Goal: Task Accomplishment & Management: Use online tool/utility

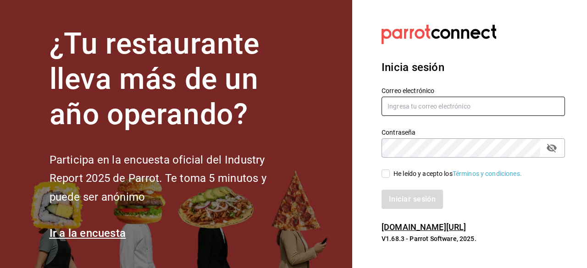
click at [415, 110] on input "text" at bounding box center [472, 106] width 183 height 19
paste input "multiuser@pickup.com"
type input "multiuser@pickup.com"
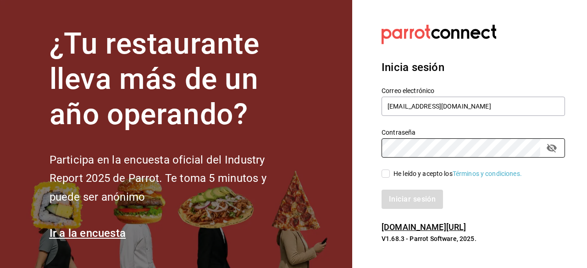
click at [390, 175] on span "He leído y acepto los Términos y condiciones." at bounding box center [456, 174] width 132 height 10
click at [390, 175] on input "He leído y acepto los Términos y condiciones." at bounding box center [385, 174] width 8 height 8
checkbox input "true"
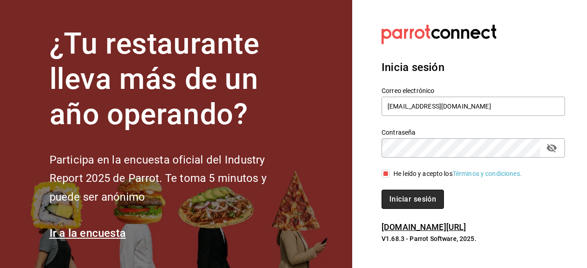
click at [419, 205] on button "Iniciar sesión" at bounding box center [412, 199] width 62 height 19
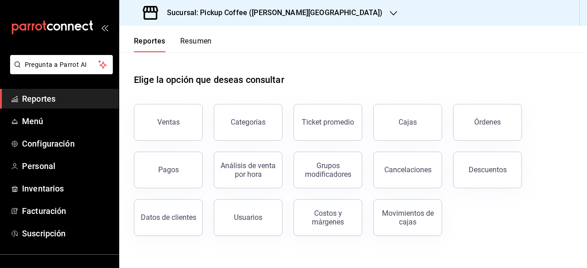
click at [233, 17] on h3 "Sucursal: Pickup Coffee ([PERSON_NAME][GEOGRAPHIC_DATA])" at bounding box center [270, 12] width 223 height 11
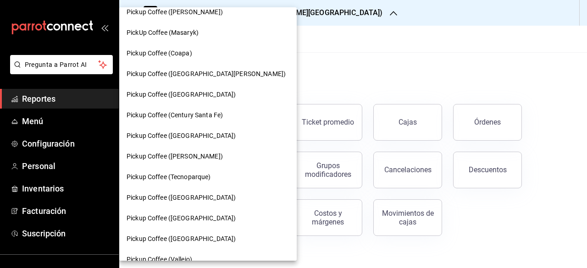
scroll to position [183, 0]
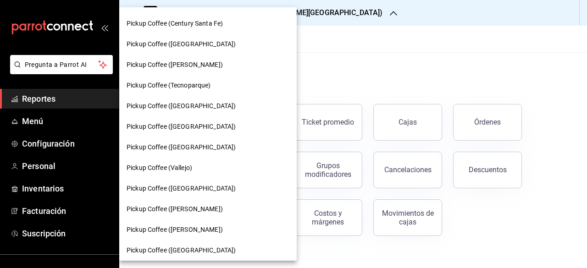
click at [204, 165] on div "Pickup Coffee (Vallejo)" at bounding box center [207, 168] width 163 height 10
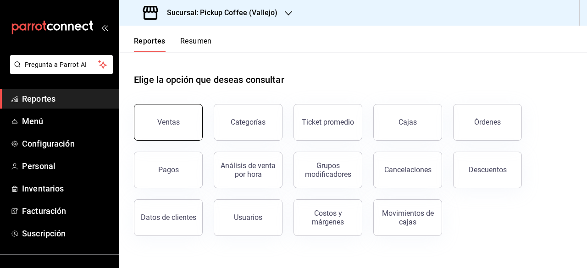
click at [162, 131] on button "Ventas" at bounding box center [168, 122] width 69 height 37
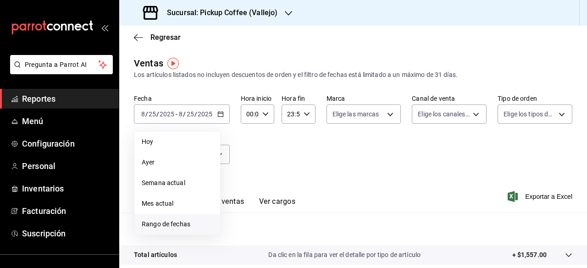
click at [175, 223] on span "Rango de fechas" at bounding box center [177, 225] width 71 height 10
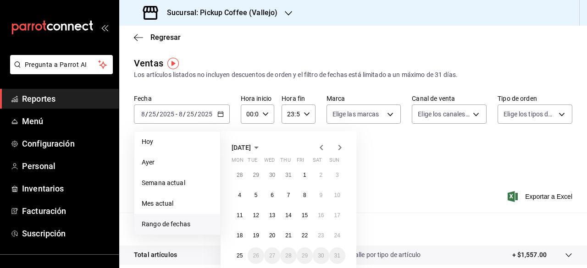
click at [324, 148] on icon "button" at bounding box center [321, 147] width 11 height 11
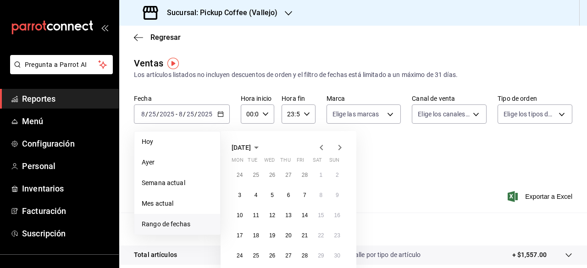
click at [324, 148] on icon "button" at bounding box center [321, 147] width 11 height 11
click at [323, 144] on icon "button" at bounding box center [321, 147] width 11 height 11
click at [324, 147] on icon "button" at bounding box center [321, 147] width 11 height 11
click at [290, 196] on button "7" at bounding box center [288, 195] width 16 height 16
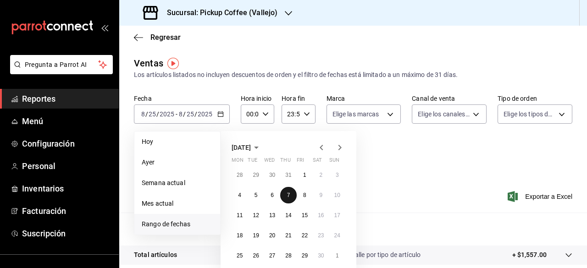
click at [290, 196] on button "7" at bounding box center [288, 195] width 16 height 16
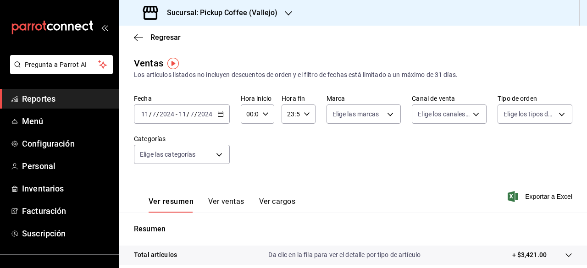
click at [228, 200] on button "Ver ventas" at bounding box center [226, 205] width 36 height 16
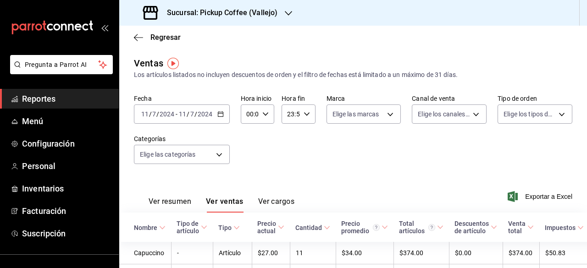
click at [275, 201] on button "Ver cargos" at bounding box center [276, 205] width 37 height 16
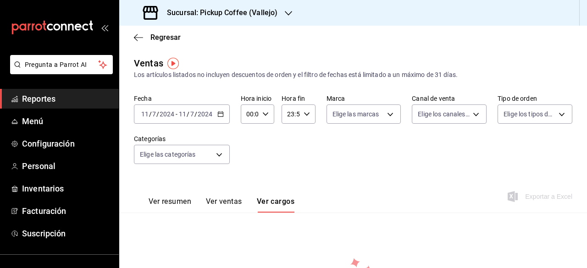
click at [159, 203] on button "Ver resumen" at bounding box center [169, 205] width 43 height 16
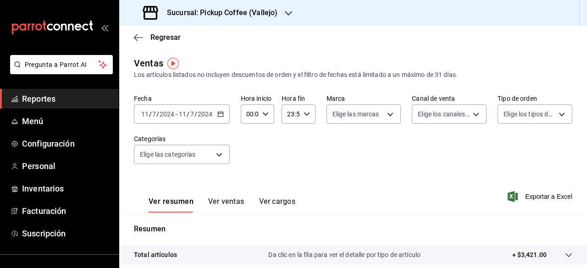
click at [71, 103] on span "Reportes" at bounding box center [66, 99] width 89 height 12
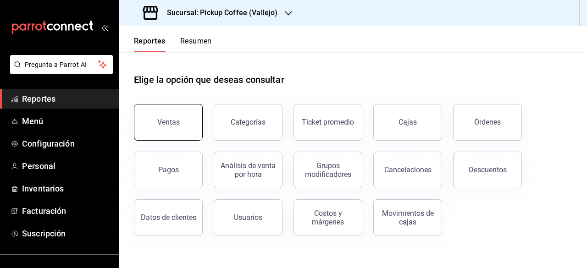
click at [176, 117] on button "Ventas" at bounding box center [168, 122] width 69 height 37
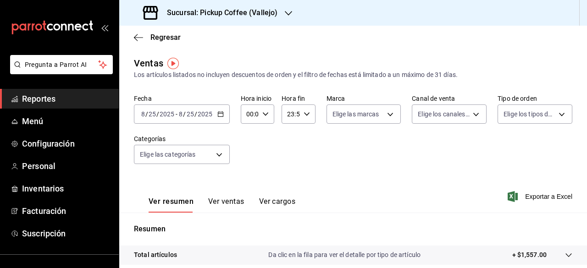
click at [220, 114] on icon "button" at bounding box center [220, 114] width 6 height 6
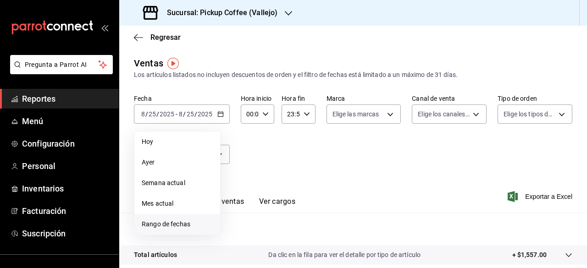
click at [199, 227] on span "Rango de fechas" at bounding box center [177, 225] width 71 height 10
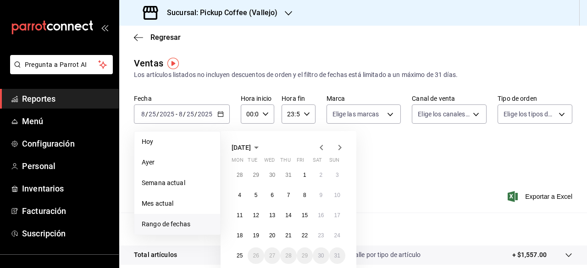
click at [318, 147] on icon "button" at bounding box center [321, 147] width 11 height 11
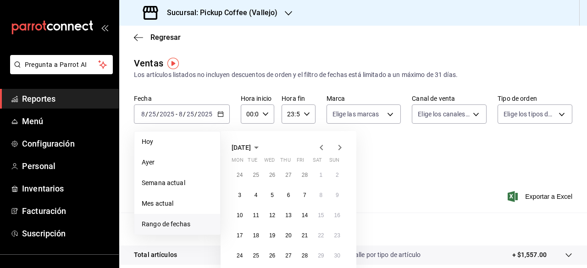
click at [318, 147] on icon "button" at bounding box center [321, 147] width 11 height 11
click at [286, 196] on button "7" at bounding box center [288, 195] width 16 height 16
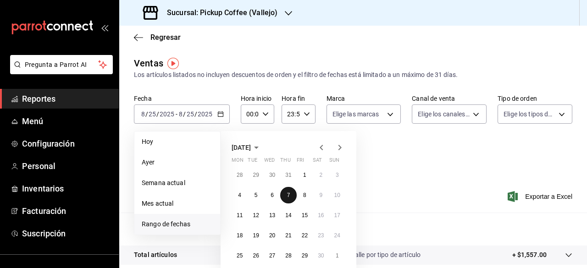
click at [286, 196] on button "7" at bounding box center [288, 195] width 16 height 16
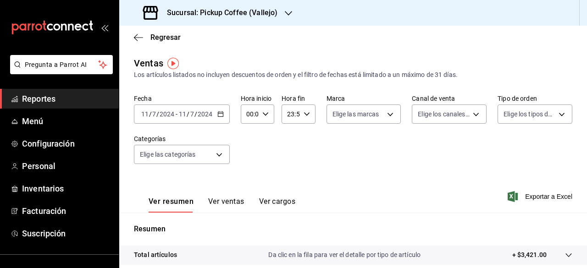
click at [309, 158] on div "Fecha [DATE] [DATE] - [DATE] [DATE] Hora inicio 00:00 Hora inicio Hora fin 23:5…" at bounding box center [353, 134] width 438 height 81
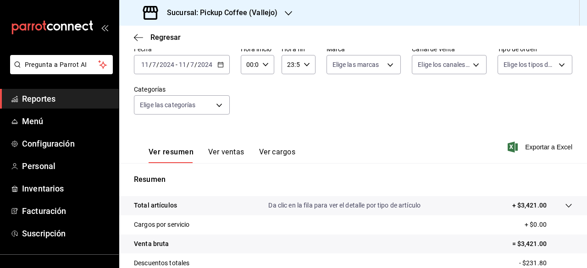
scroll to position [92, 0]
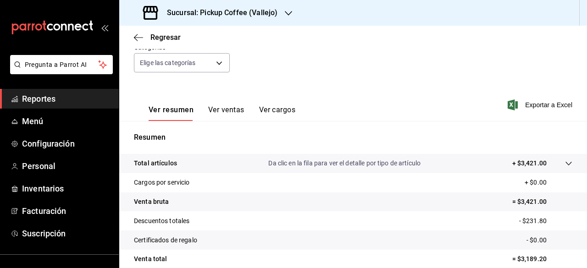
click at [227, 115] on button "Ver ventas" at bounding box center [226, 113] width 36 height 16
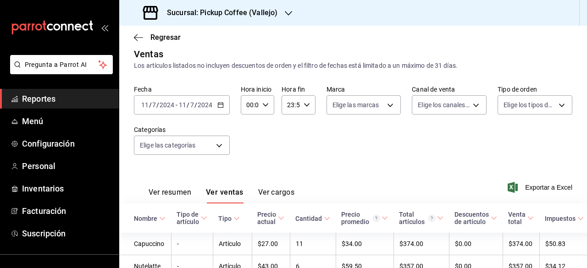
scroll to position [9, 0]
click at [266, 196] on button "Ver cargos" at bounding box center [276, 196] width 37 height 16
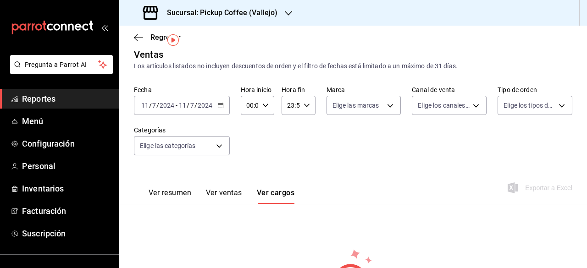
scroll to position [105, 0]
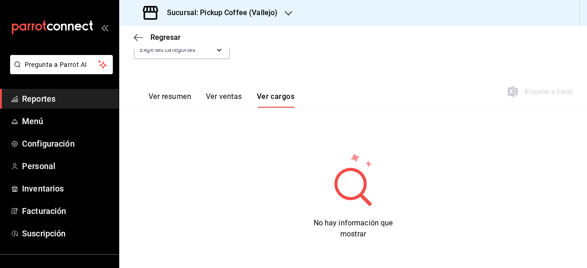
click at [164, 95] on button "Ver resumen" at bounding box center [169, 100] width 43 height 16
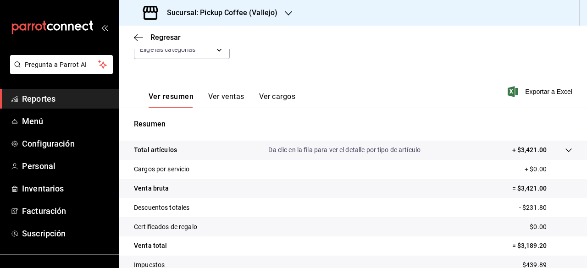
click at [225, 90] on div "Ver resumen Ver ventas Ver cargos" at bounding box center [214, 94] width 161 height 27
click at [223, 100] on button "Ver ventas" at bounding box center [226, 100] width 36 height 16
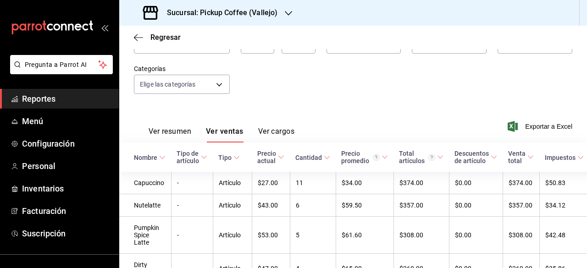
scroll to position [105, 0]
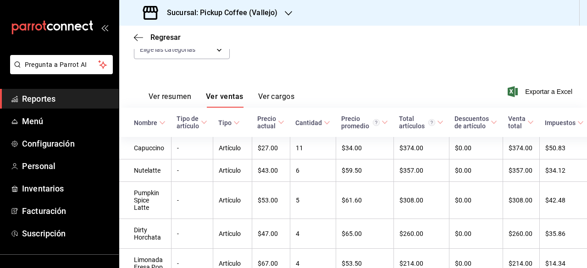
click at [280, 100] on button "Ver cargos" at bounding box center [276, 100] width 37 height 16
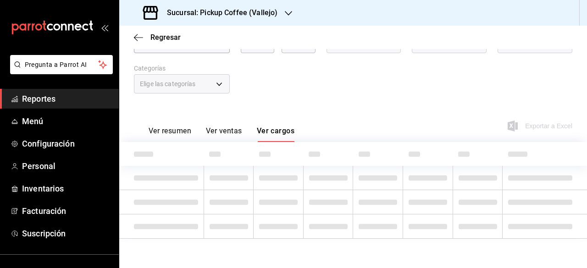
scroll to position [105, 0]
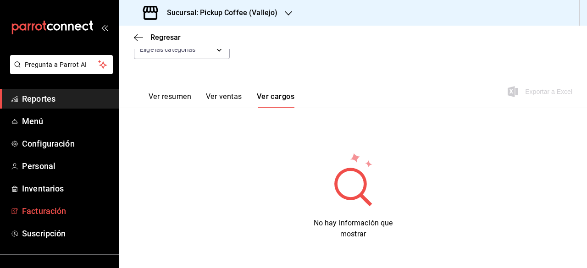
click at [57, 213] on span "Facturación" at bounding box center [66, 211] width 89 height 12
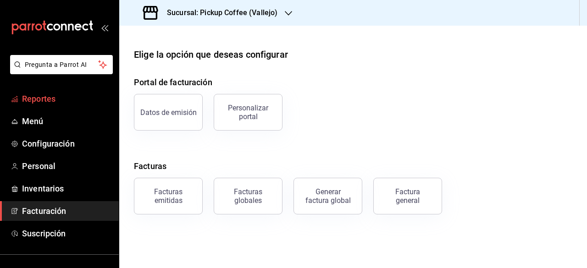
click at [48, 102] on span "Reportes" at bounding box center [66, 99] width 89 height 12
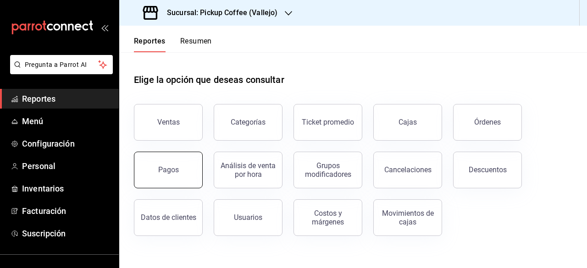
click at [162, 170] on div "Pagos" at bounding box center [168, 169] width 21 height 9
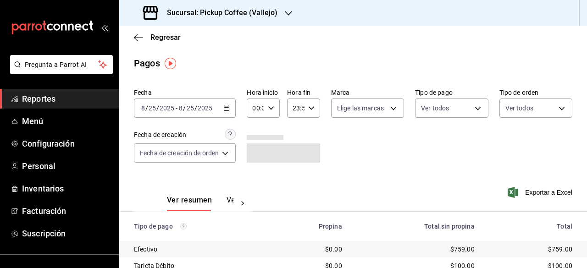
click at [228, 107] on icon "button" at bounding box center [226, 108] width 6 height 6
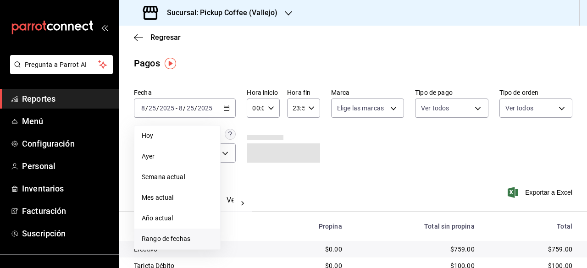
click at [193, 239] on span "Rango de fechas" at bounding box center [177, 239] width 71 height 10
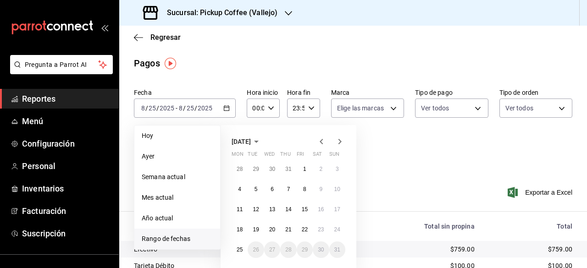
click at [321, 143] on icon "button" at bounding box center [320, 141] width 3 height 5
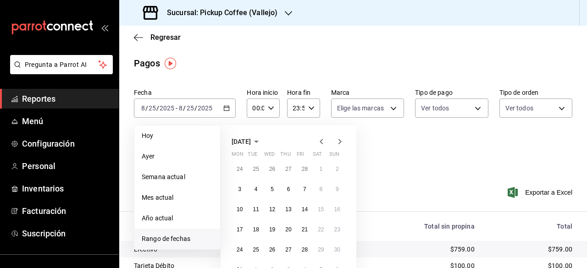
click at [321, 143] on icon "button" at bounding box center [320, 141] width 3 height 5
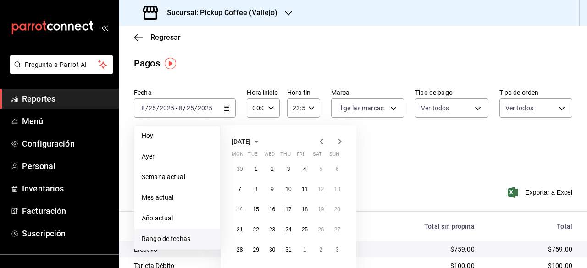
click at [341, 142] on icon "button" at bounding box center [339, 141] width 11 height 11
click at [285, 192] on button "7" at bounding box center [288, 189] width 16 height 16
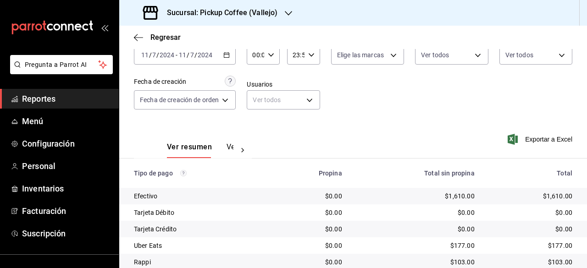
scroll to position [103, 0]
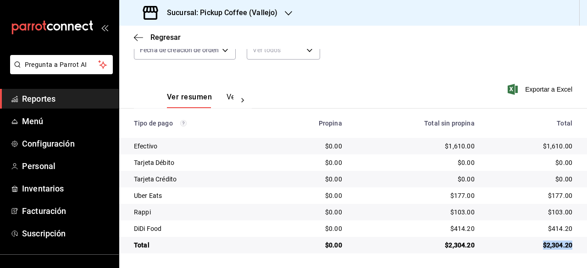
drag, startPoint x: 567, startPoint y: 247, endPoint x: 533, endPoint y: 245, distance: 33.9
click at [533, 245] on td "$2,304.20" at bounding box center [534, 245] width 105 height 16
click at [444, 48] on div "Regresar" at bounding box center [352, 37] width 467 height 23
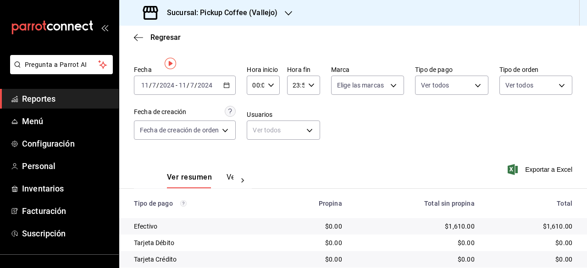
scroll to position [0, 0]
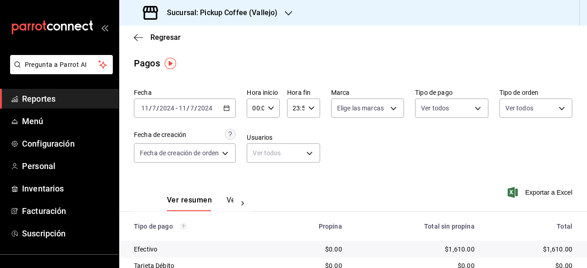
click at [229, 114] on div "[DATE] [DATE] - [DATE] [DATE]" at bounding box center [185, 108] width 102 height 19
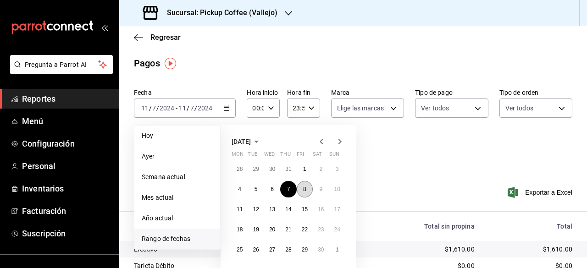
click at [309, 189] on button "8" at bounding box center [305, 189] width 16 height 16
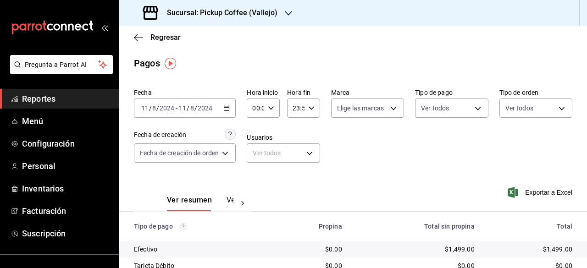
click at [253, 11] on h3 "Sucursal: Pickup Coffee (Vallejo)" at bounding box center [218, 12] width 118 height 11
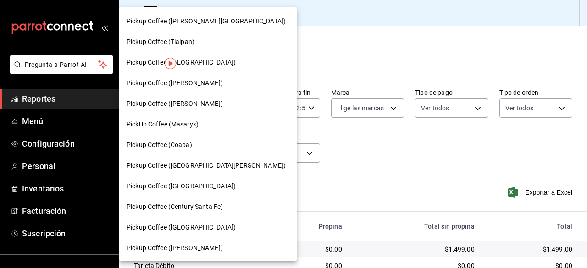
click at [233, 80] on div "Pickup Coffee ([PERSON_NAME])" at bounding box center [207, 83] width 163 height 10
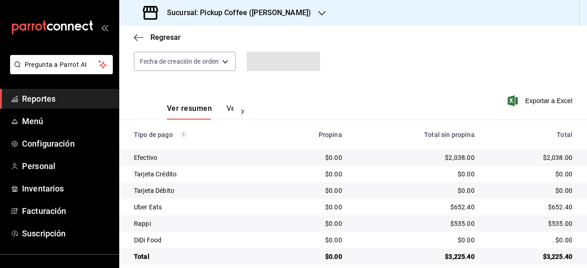
scroll to position [103, 0]
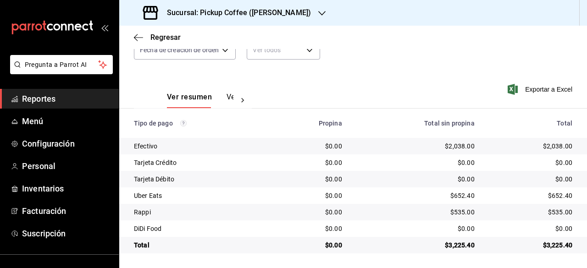
click at [229, 98] on button "Ver pagos" at bounding box center [243, 101] width 34 height 16
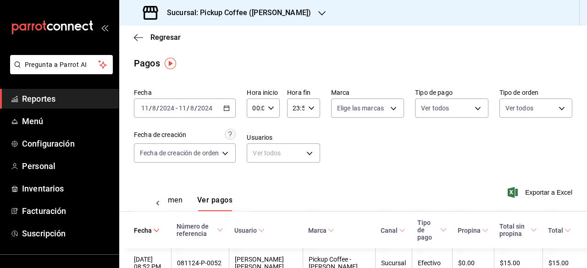
click at [177, 201] on button "Ver resumen" at bounding box center [161, 204] width 43 height 16
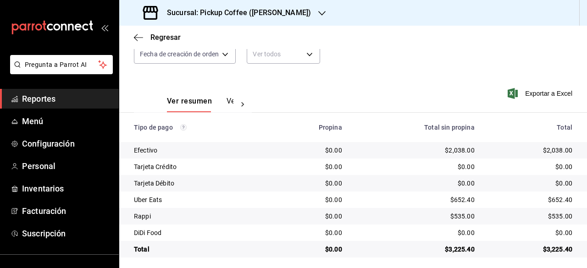
scroll to position [103, 0]
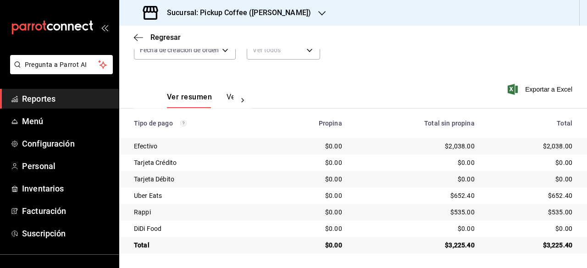
click at [535, 60] on div "Fecha [DATE] [DATE] - [DATE] [DATE] Hora inicio 00:00 Hora inicio Hora fin 23:5…" at bounding box center [353, 26] width 438 height 89
click at [278, 10] on h3 "Sucursal: Pickup Coffee ([PERSON_NAME])" at bounding box center [234, 12] width 151 height 11
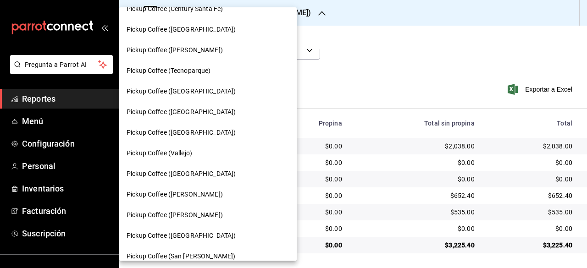
scroll to position [206, 0]
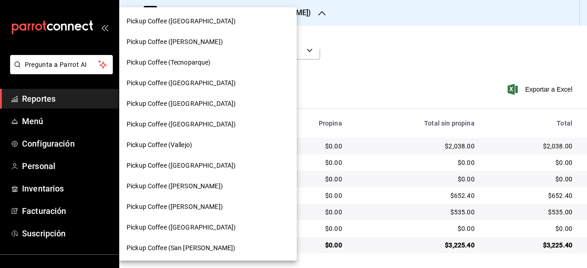
click at [197, 138] on div "Pickup Coffee (Vallejo)" at bounding box center [207, 145] width 177 height 21
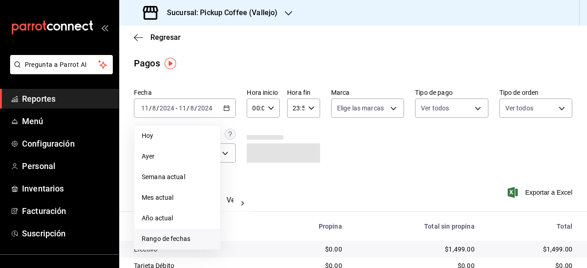
click at [182, 240] on span "Rango de fechas" at bounding box center [177, 239] width 71 height 10
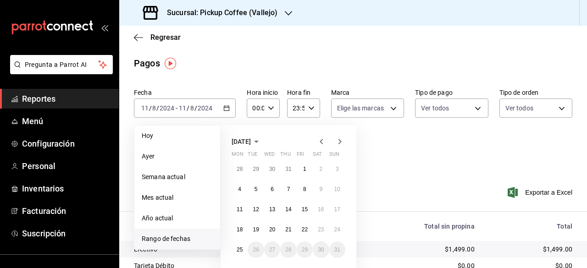
click at [323, 145] on icon "button" at bounding box center [321, 141] width 11 height 11
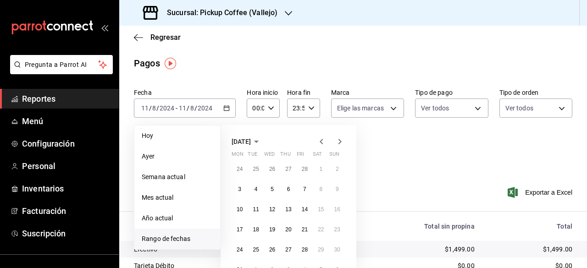
click at [323, 145] on icon "button" at bounding box center [321, 141] width 11 height 11
click at [305, 170] on abbr "1" at bounding box center [304, 169] width 3 height 6
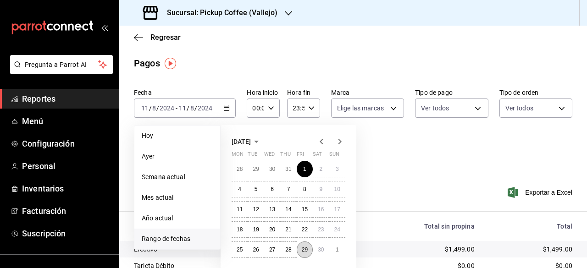
click at [304, 251] on abbr "29" at bounding box center [305, 250] width 6 height 6
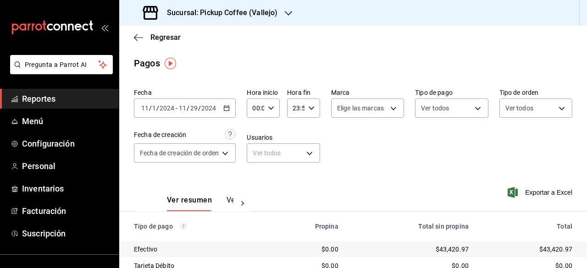
click at [227, 110] on icon "button" at bounding box center [226, 108] width 6 height 6
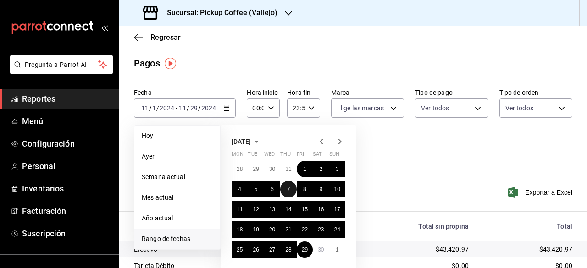
click at [286, 193] on button "7" at bounding box center [288, 189] width 16 height 16
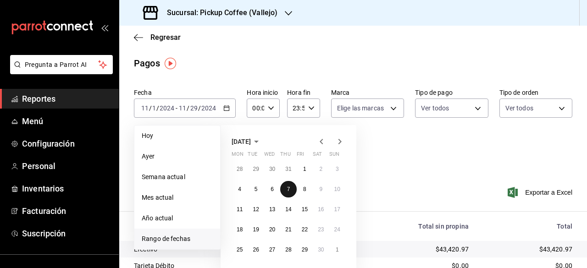
click at [286, 193] on button "7" at bounding box center [288, 189] width 16 height 16
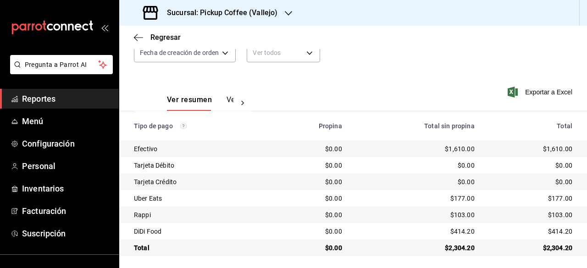
scroll to position [103, 0]
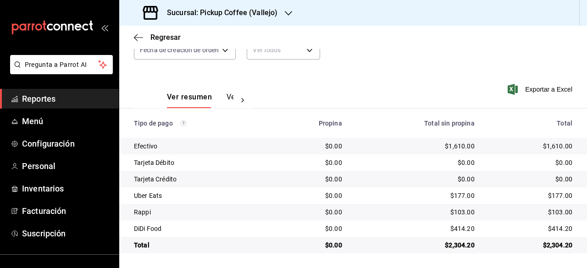
click at [289, 10] on icon "button" at bounding box center [288, 13] width 7 height 7
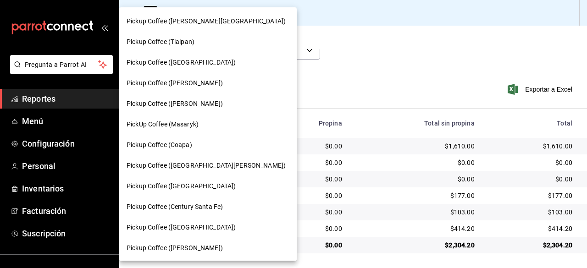
click at [209, 84] on span "Pickup Coffee ([PERSON_NAME])" at bounding box center [174, 83] width 96 height 10
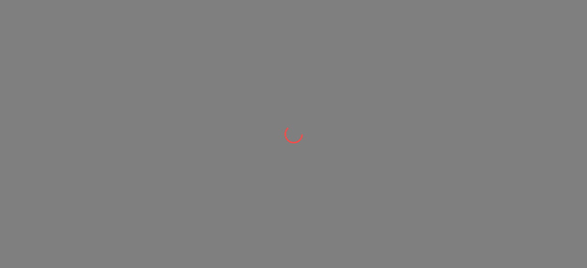
click at [209, 84] on div at bounding box center [293, 134] width 587 height 268
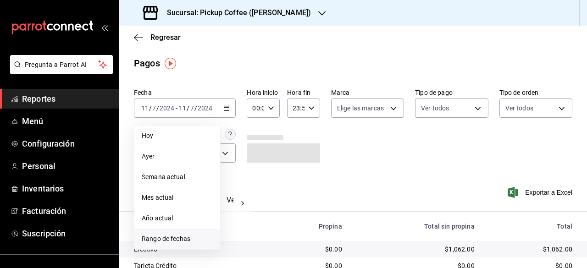
click at [176, 239] on span "Rango de fechas" at bounding box center [177, 239] width 71 height 10
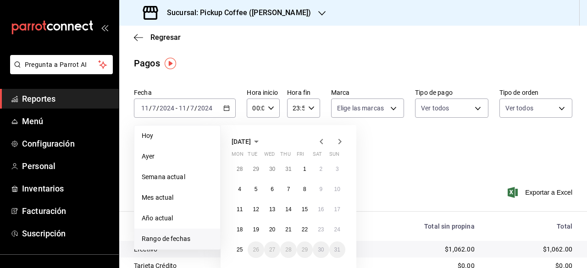
click at [321, 142] on icon "button" at bounding box center [321, 141] width 11 height 11
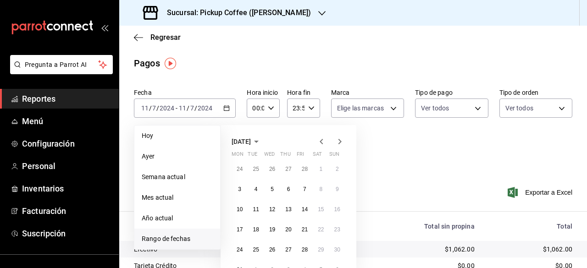
click at [321, 142] on icon "button" at bounding box center [321, 141] width 11 height 11
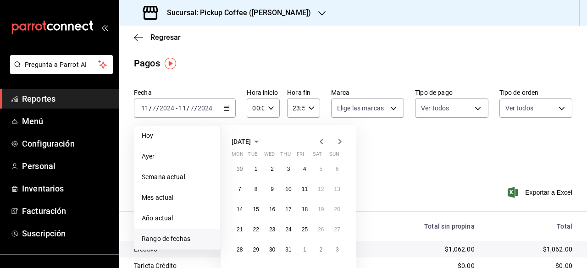
click at [338, 142] on icon "button" at bounding box center [339, 141] width 11 height 11
click at [306, 193] on button "8" at bounding box center [305, 189] width 16 height 16
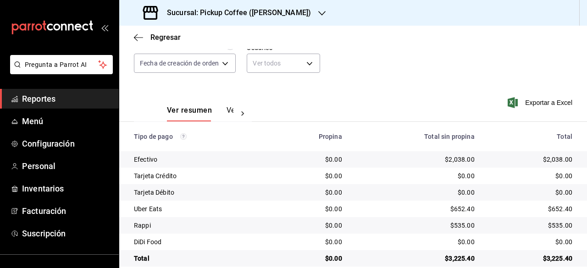
scroll to position [103, 0]
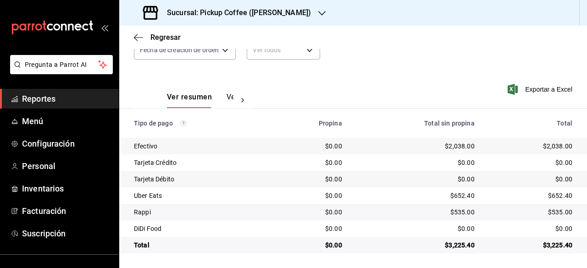
click at [318, 16] on icon "button" at bounding box center [321, 13] width 7 height 7
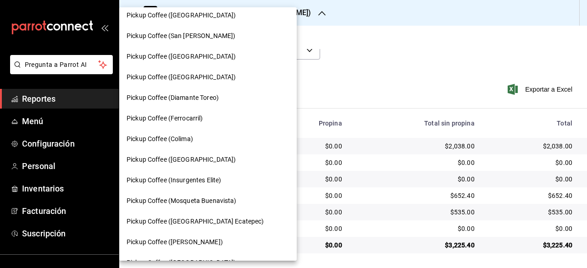
scroll to position [421, 0]
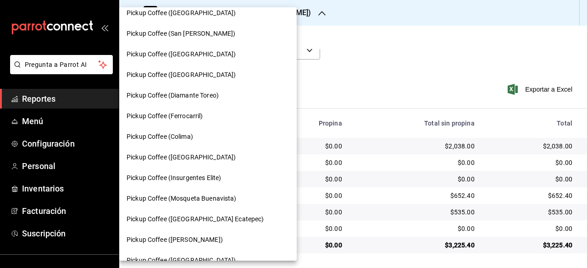
click at [207, 159] on span "Pickup Coffee ([GEOGRAPHIC_DATA])" at bounding box center [180, 158] width 109 height 10
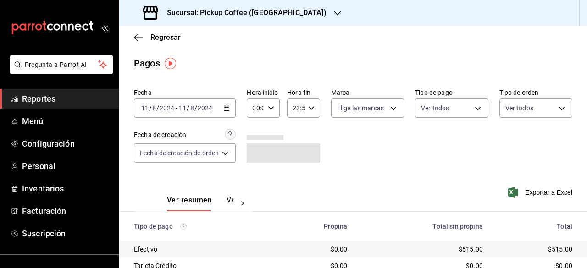
click at [229, 108] on icon "button" at bounding box center [226, 108] width 6 height 6
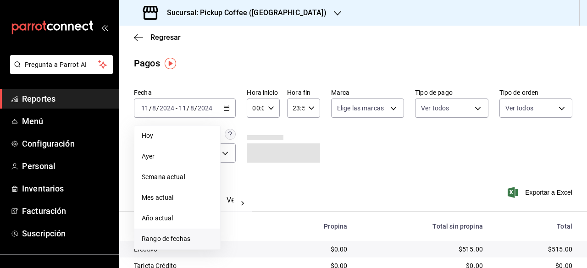
click at [194, 241] on span "Rango de fechas" at bounding box center [177, 239] width 71 height 10
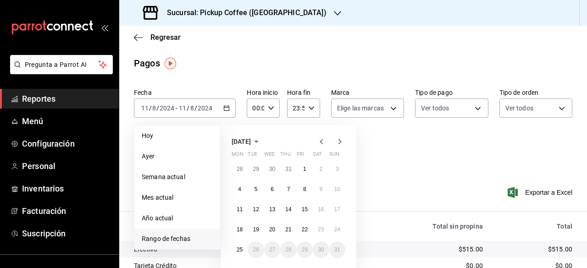
click at [322, 146] on icon "button" at bounding box center [321, 141] width 11 height 11
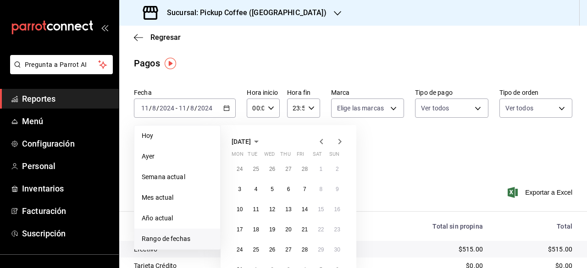
click at [322, 146] on icon "button" at bounding box center [321, 141] width 11 height 11
click at [320, 187] on abbr "9" at bounding box center [320, 189] width 3 height 6
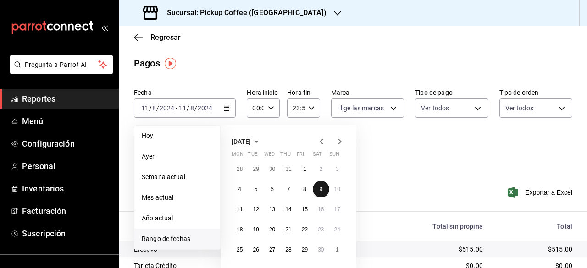
click at [320, 187] on abbr "9" at bounding box center [320, 189] width 3 height 6
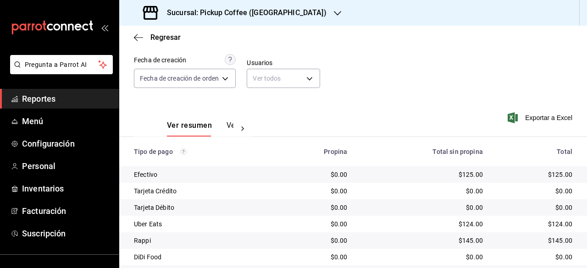
scroll to position [103, 0]
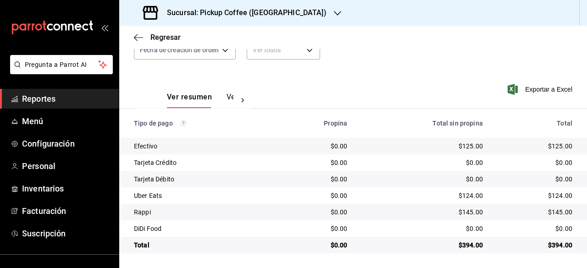
click at [226, 99] on button "Ver pagos" at bounding box center [243, 101] width 34 height 16
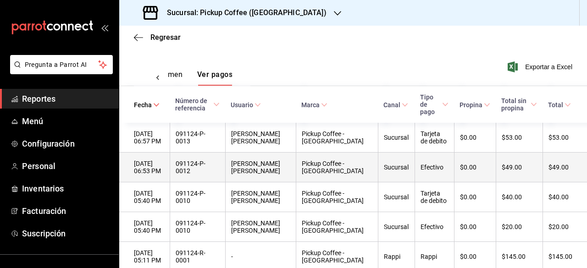
scroll to position [125, 0]
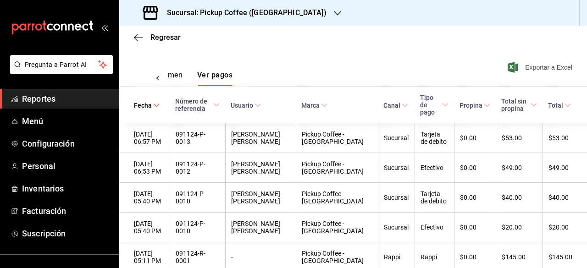
click at [535, 66] on span "Exportar a Excel" at bounding box center [540, 67] width 63 height 11
